Goal: Task Accomplishment & Management: Use online tool/utility

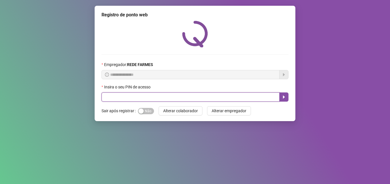
click at [182, 96] on input "text" at bounding box center [191, 96] width 178 height 9
type input "*****"
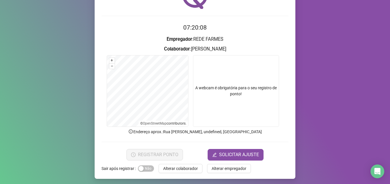
scroll to position [40, 0]
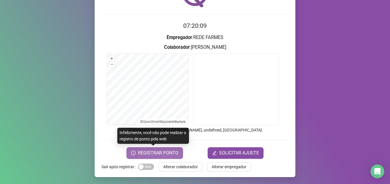
drag, startPoint x: 165, startPoint y: 154, endPoint x: 167, endPoint y: 149, distance: 5.8
click at [165, 154] on span "REGISTRAR PONTO" at bounding box center [158, 152] width 40 height 7
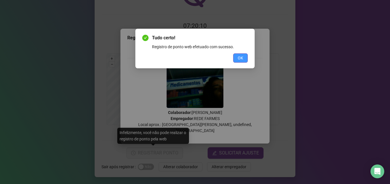
click at [236, 58] on button "OK" at bounding box center [240, 57] width 15 height 9
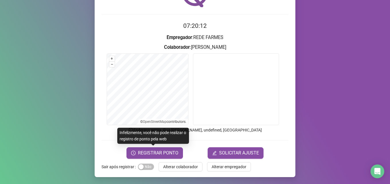
click at [177, 161] on div "Registro de ponto web 07:20:12 Empregador : REDE FARMES Colaborador : [PERSON_N…" at bounding box center [195, 71] width 201 height 211
click at [176, 164] on span "Alterar colaborador" at bounding box center [180, 167] width 35 height 6
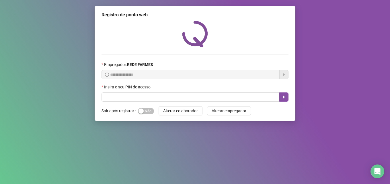
scroll to position [0, 0]
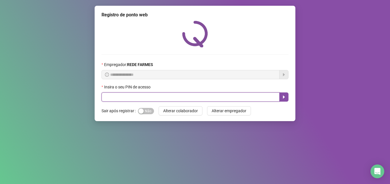
click at [176, 94] on input "text" at bounding box center [191, 96] width 178 height 9
type input "*****"
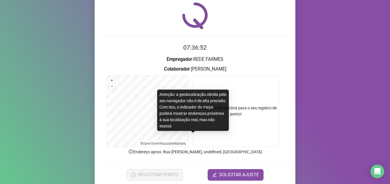
scroll to position [40, 0]
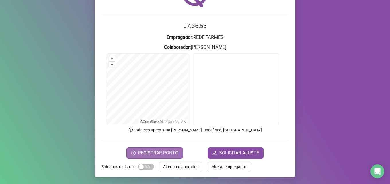
drag, startPoint x: 184, startPoint y: 149, endPoint x: 175, endPoint y: 151, distance: 8.8
click at [183, 150] on div "REGISTRAR PONTO SOLICITAR AJUSTE" at bounding box center [195, 152] width 187 height 11
click at [169, 153] on span "REGISTRAR PONTO" at bounding box center [158, 152] width 40 height 7
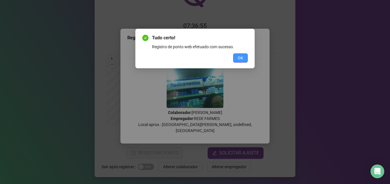
click at [239, 55] on span "OK" at bounding box center [240, 58] width 5 height 6
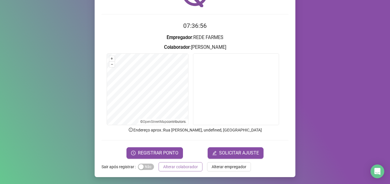
click at [188, 163] on button "Alterar colaborador" at bounding box center [181, 166] width 44 height 9
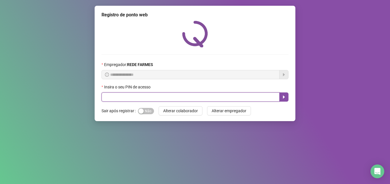
click at [218, 97] on input "text" at bounding box center [191, 96] width 178 height 9
type input "*****"
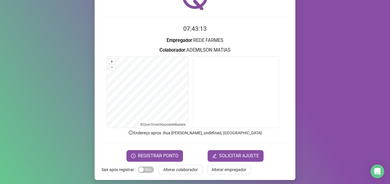
scroll to position [40, 0]
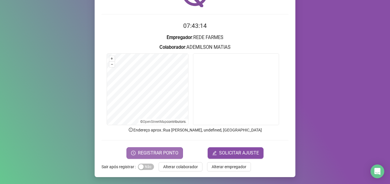
click at [167, 151] on span "REGISTRAR PONTO" at bounding box center [158, 152] width 40 height 7
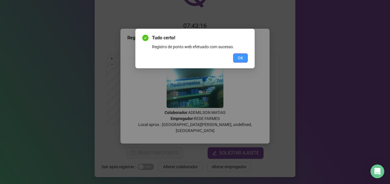
click at [245, 57] on button "OK" at bounding box center [240, 57] width 15 height 9
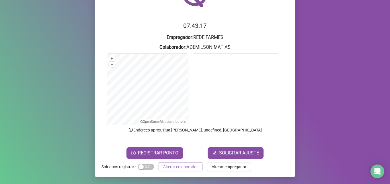
click at [190, 166] on span "Alterar colaborador" at bounding box center [180, 167] width 35 height 6
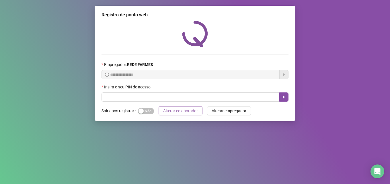
scroll to position [0, 0]
